Goal: Browse casually: Explore the website without a specific task or goal

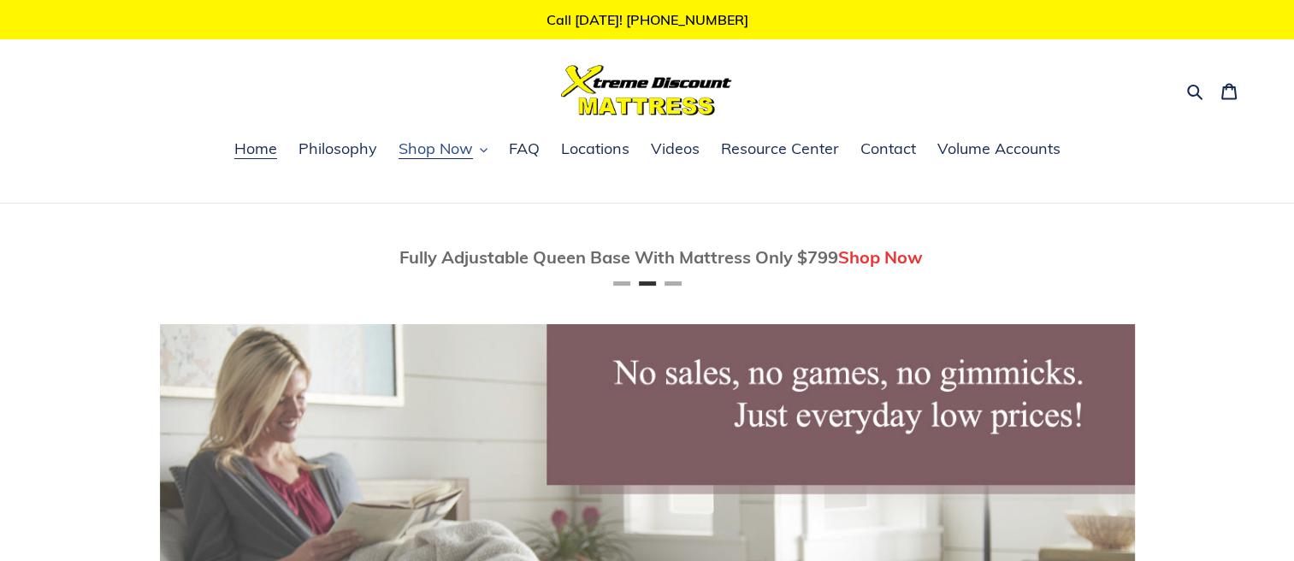
scroll to position [0, 975]
click at [450, 139] on span "Shop Now" at bounding box center [436, 149] width 74 height 21
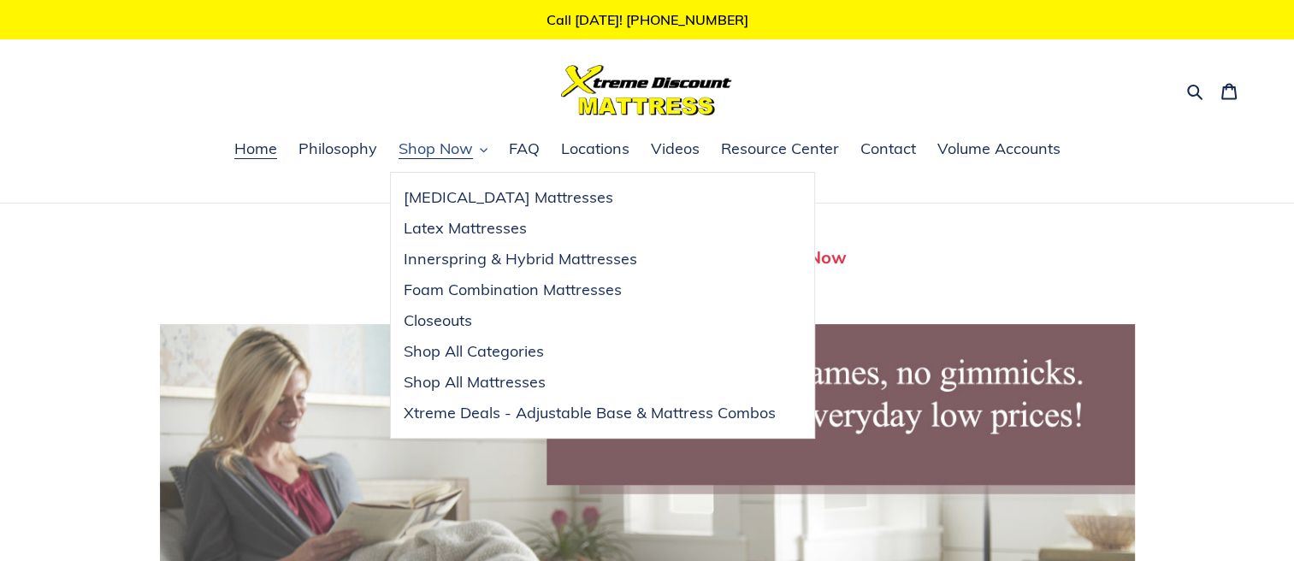
scroll to position [0, 0]
click at [356, 228] on div "Twin Mattress (Coil Spring Unit) Only $69! Shop Now" at bounding box center [647, 257] width 1001 height 82
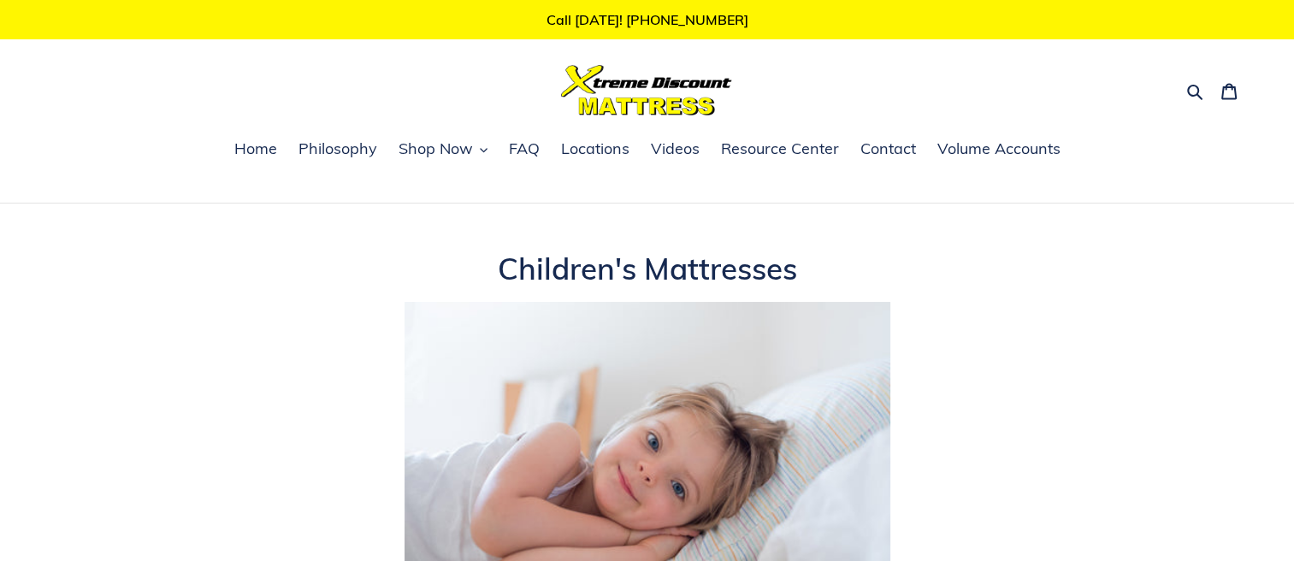
click at [446, 94] on div "Search Cart 0 items" at bounding box center [647, 90] width 1200 height 50
click at [448, 141] on span "Shop Now" at bounding box center [436, 149] width 74 height 21
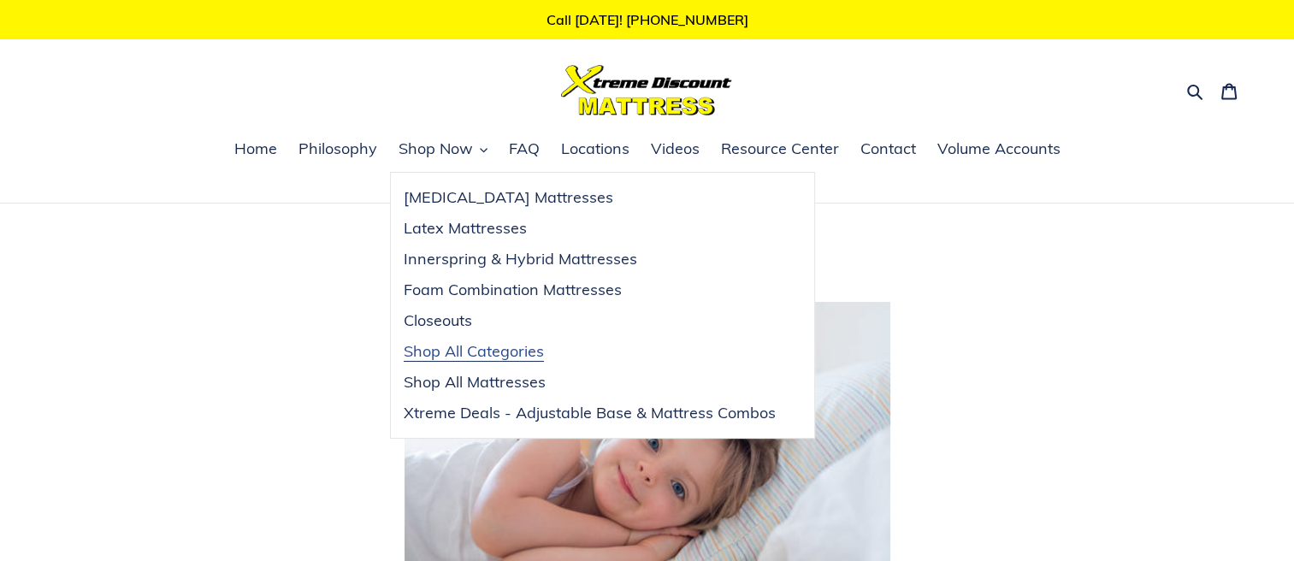
click at [459, 352] on span "Shop All Categories" at bounding box center [474, 351] width 140 height 21
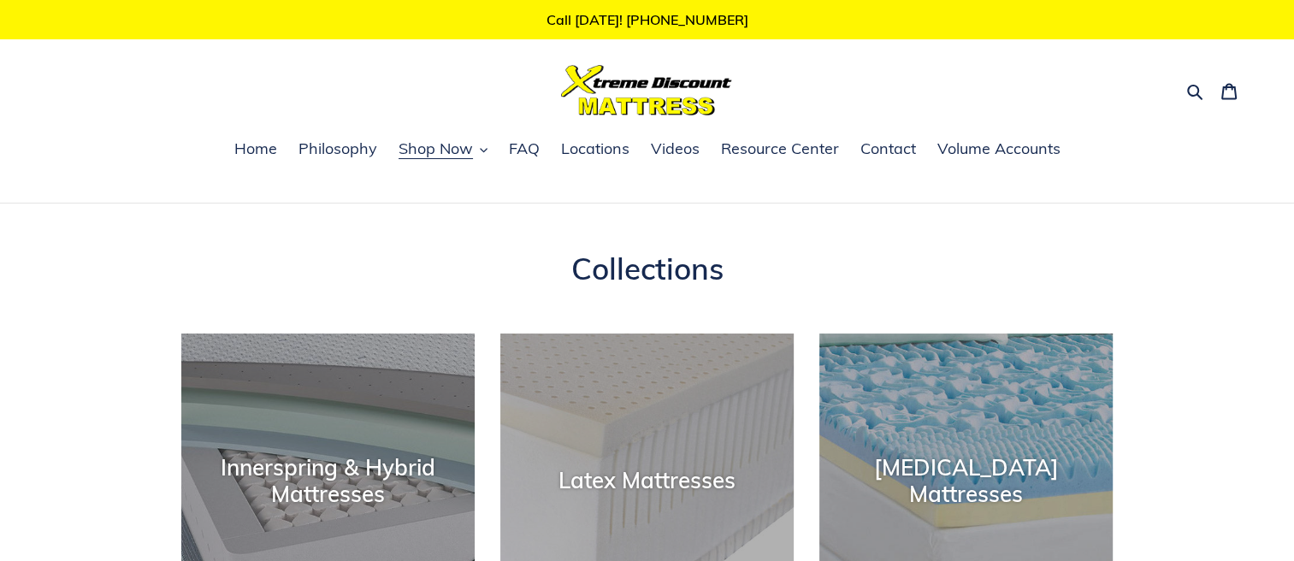
click at [955, 179] on ul "Home Philosophy Shop Now Memory Foam Mattresses Latex Mattresses Innerspring & …" at bounding box center [647, 159] width 1294 height 44
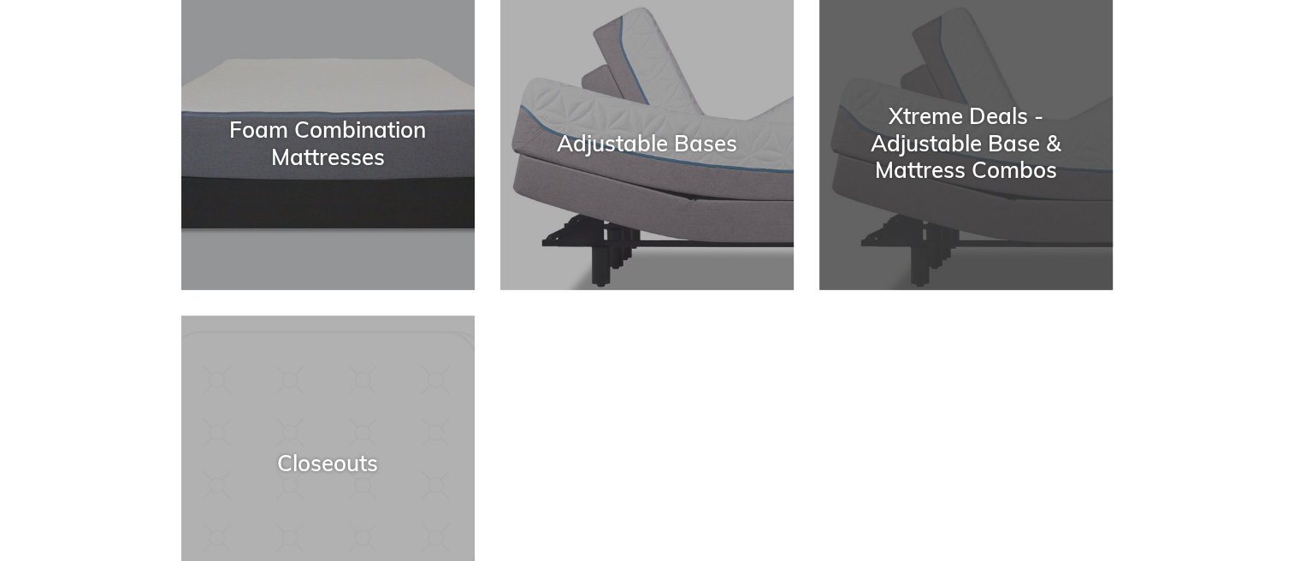
scroll to position [753, 0]
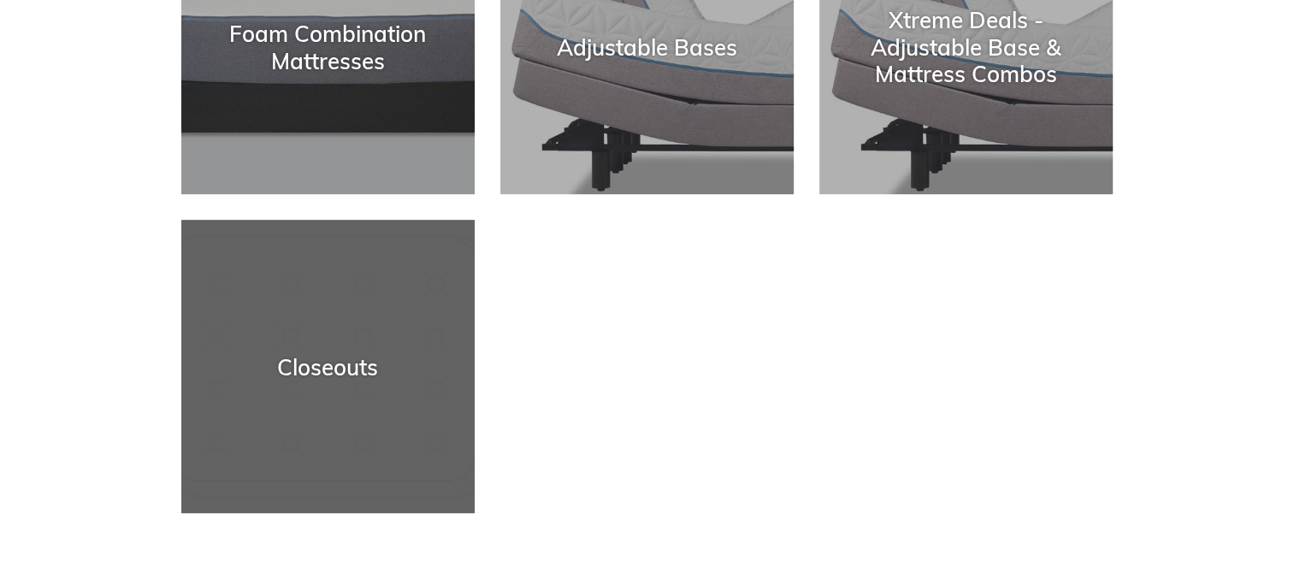
click at [258, 362] on div "Closeouts" at bounding box center [327, 366] width 293 height 27
click at [382, 513] on div "Closeouts" at bounding box center [327, 513] width 293 height 0
